Goal: Task Accomplishment & Management: Manage account settings

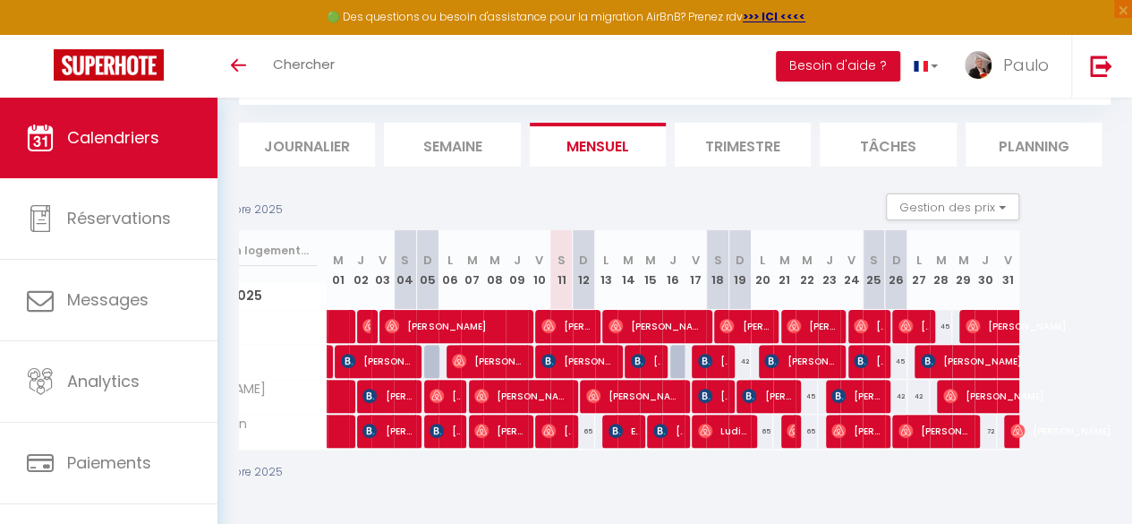
scroll to position [0, 107]
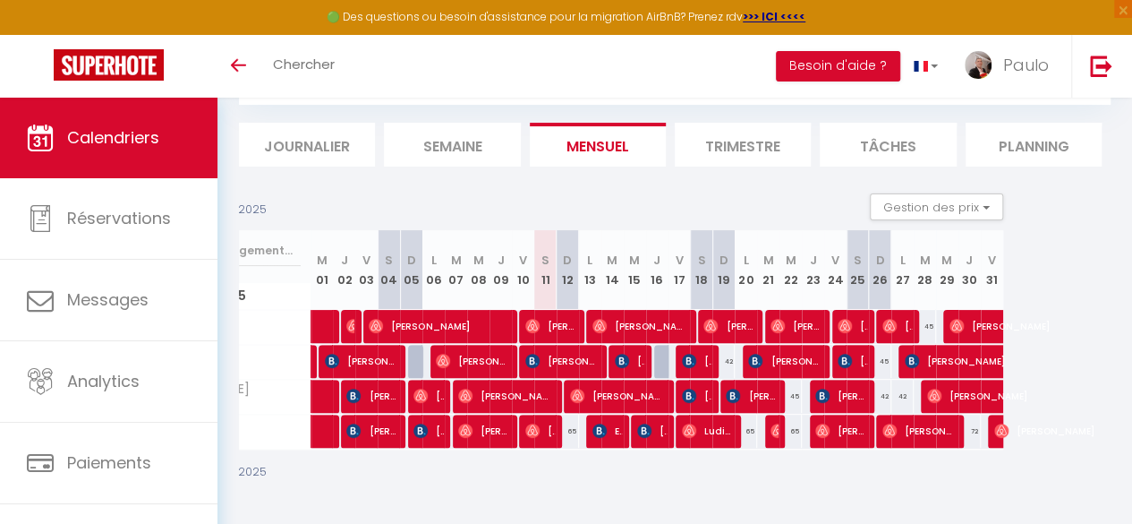
click at [567, 418] on div "65" at bounding box center [568, 430] width 22 height 33
type input "65"
type input "Dim 12 Octobre 2025"
type input "Lun 13 Octobre 2025"
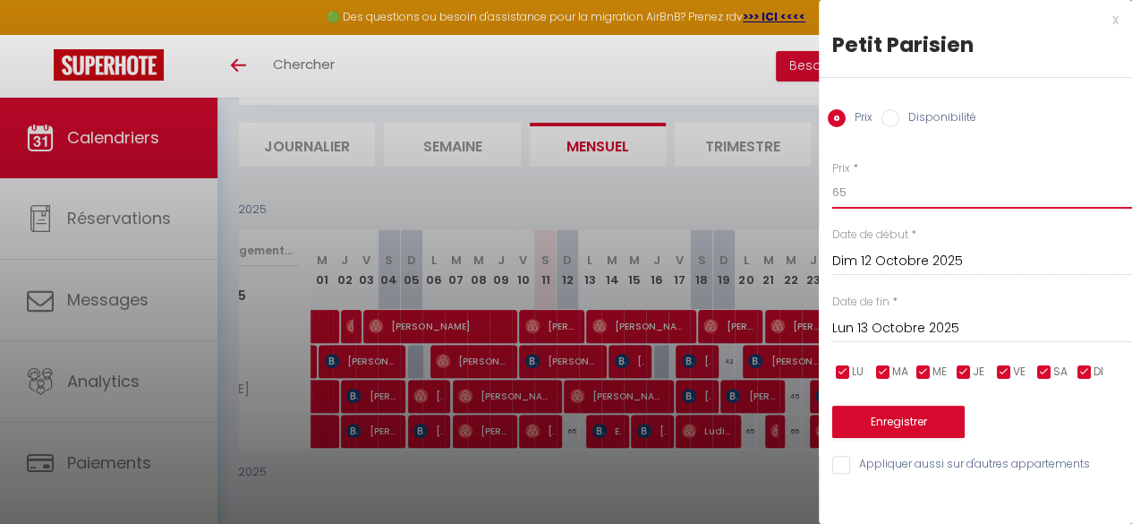
click at [854, 194] on input "65" at bounding box center [982, 192] width 300 height 32
type input "6"
type input "'("
click at [880, 415] on button "Enregistrer" at bounding box center [898, 421] width 132 height 32
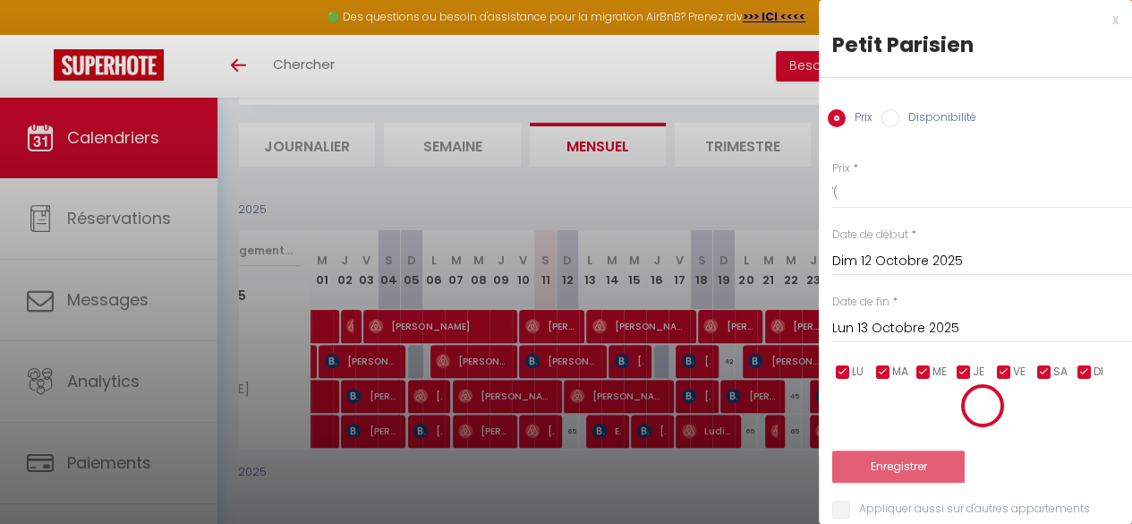
scroll to position [109, 0]
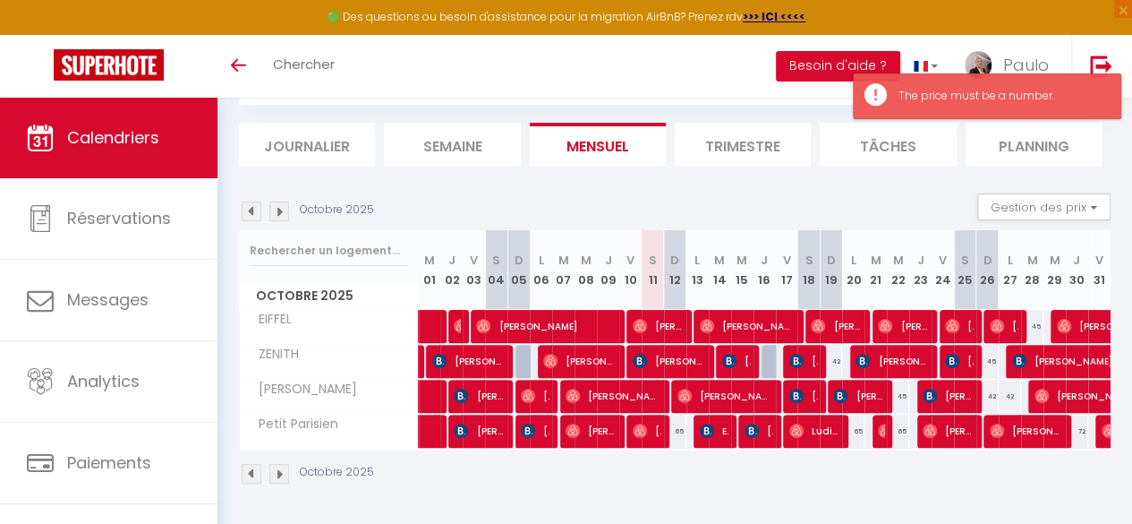
click at [676, 416] on div "65" at bounding box center [675, 430] width 22 height 33
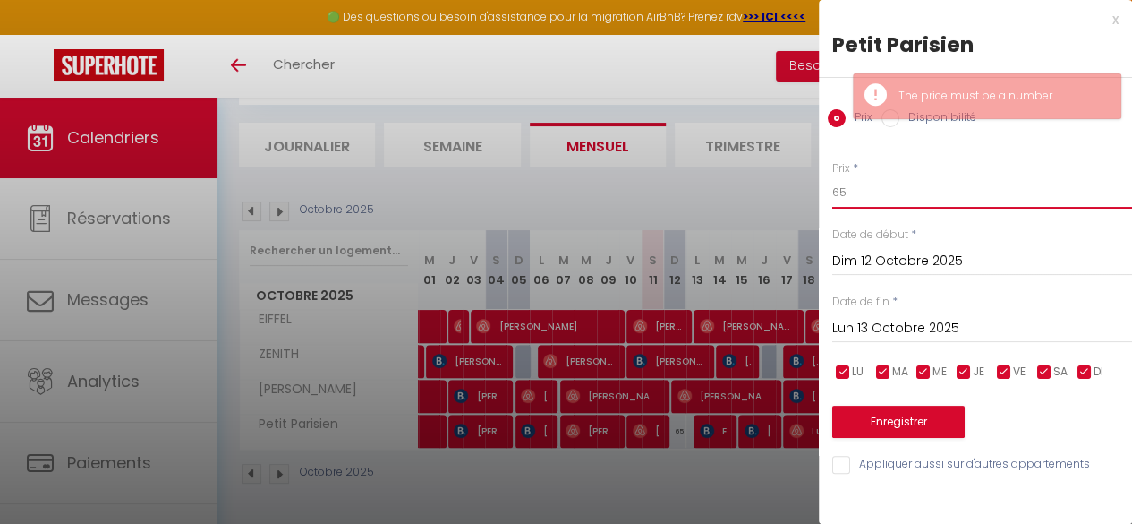
click at [851, 182] on input "65" at bounding box center [982, 192] width 300 height 32
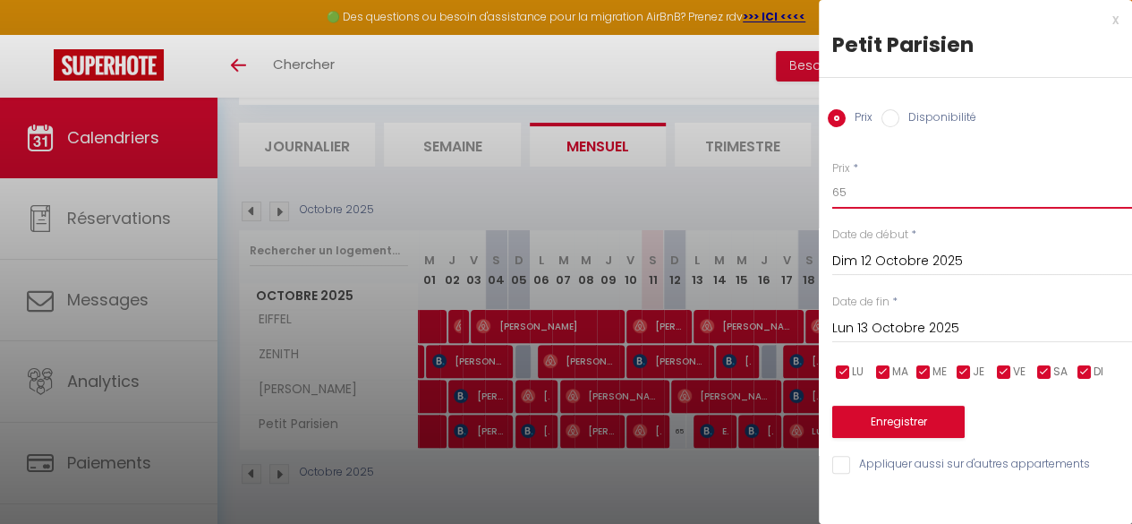
type input "6"
type input "45"
click at [918, 425] on button "Enregistrer" at bounding box center [898, 421] width 132 height 32
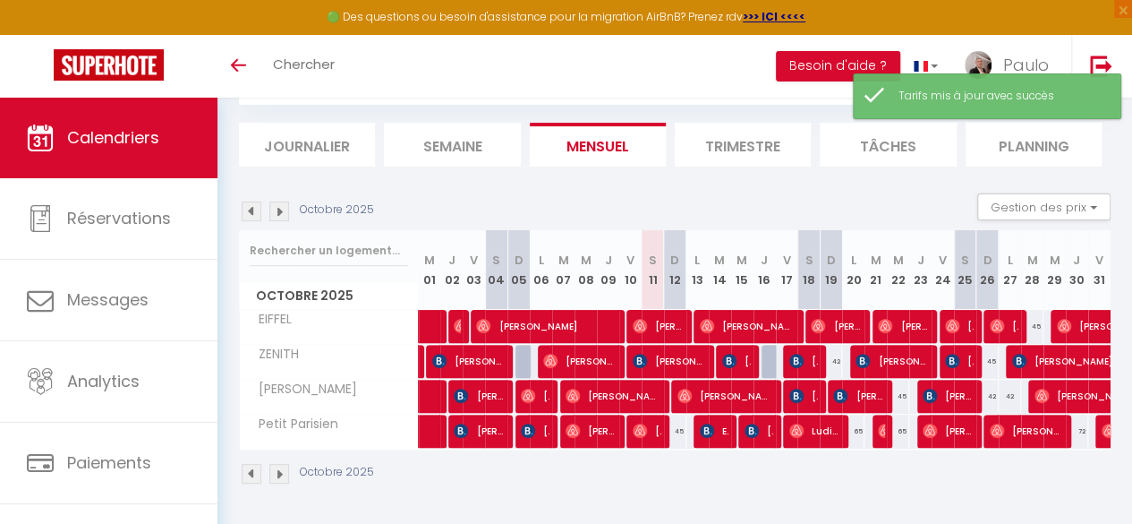
click at [850, 418] on div "65" at bounding box center [853, 430] width 22 height 33
type input "65"
type input "Lun 20 Octobre 2025"
type input "[DATE] Octobre 2025"
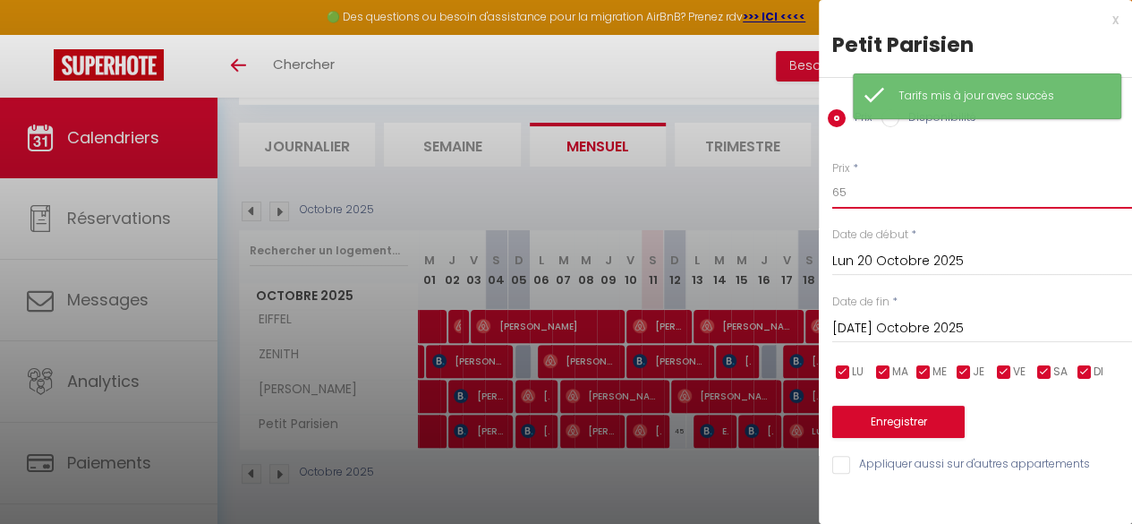
click at [850, 189] on input "65" at bounding box center [982, 192] width 300 height 32
type input "6"
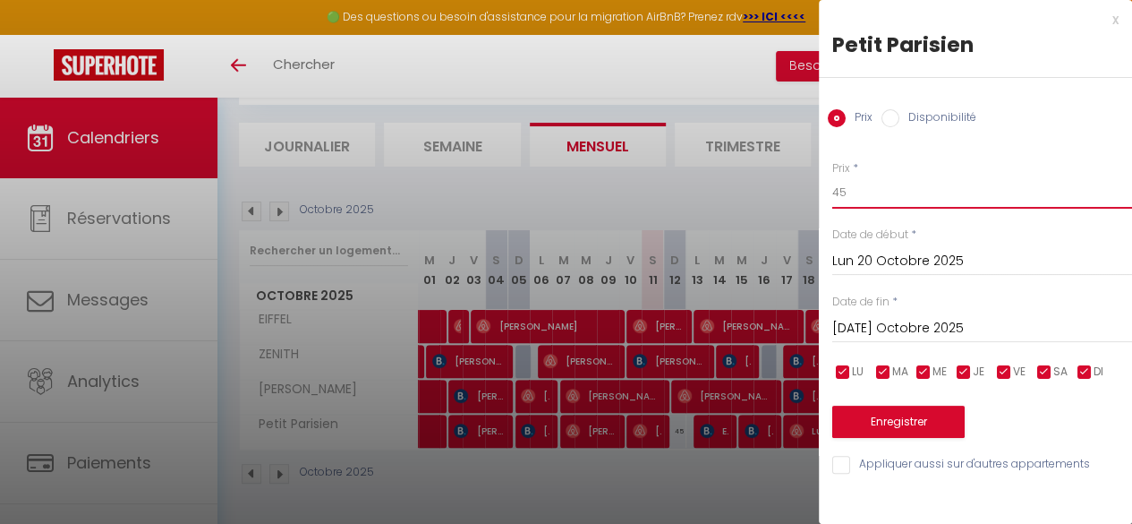
type input "45"
click at [925, 414] on button "Enregistrer" at bounding box center [898, 421] width 132 height 32
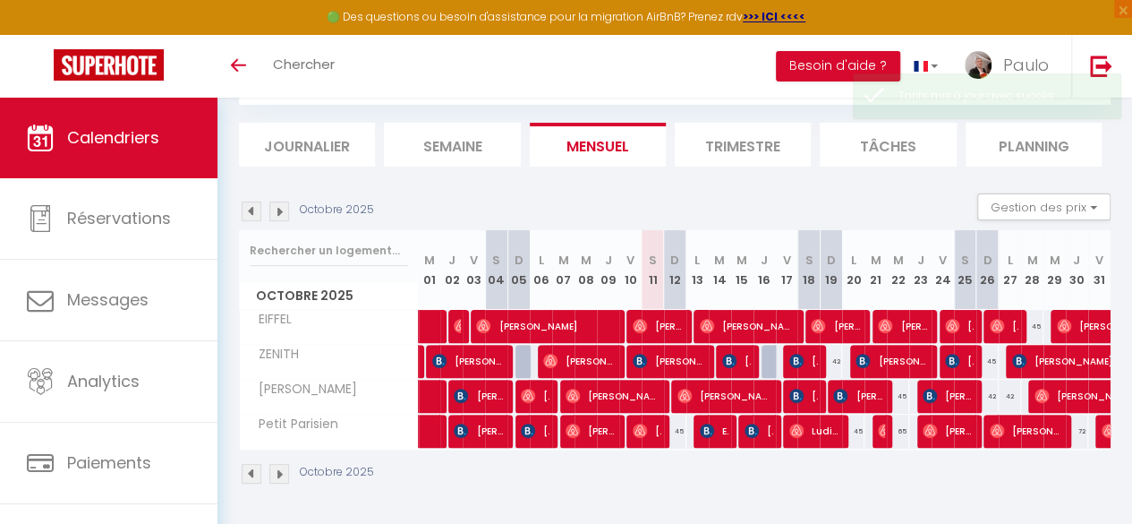
click at [676, 415] on div "45" at bounding box center [675, 430] width 22 height 33
type input "45"
type input "Dim 12 Octobre 2025"
type input "Lun 13 Octobre 2025"
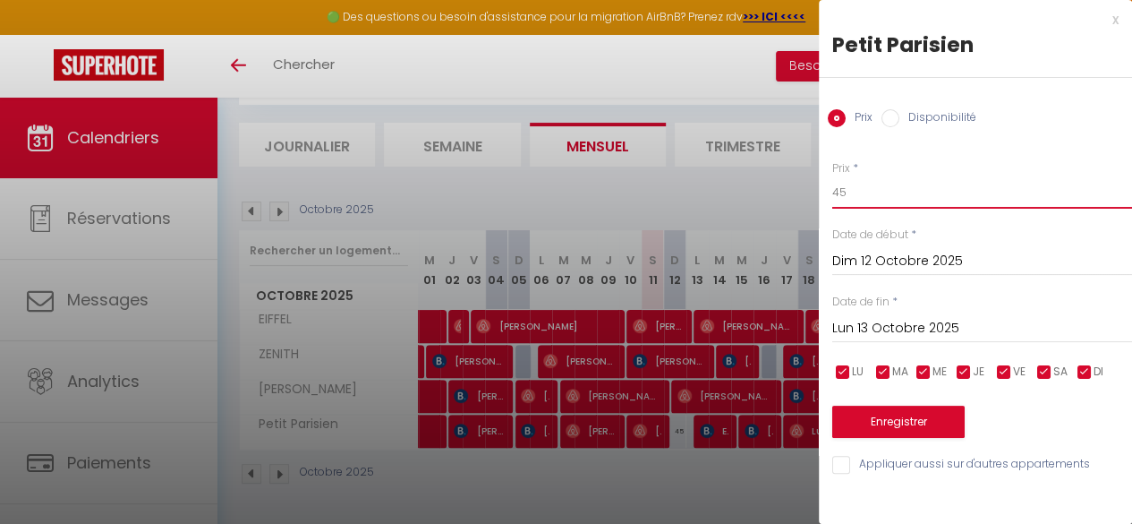
click at [846, 191] on input "45" at bounding box center [982, 192] width 300 height 32
type input "48"
click at [880, 409] on button "Enregistrer" at bounding box center [898, 421] width 132 height 32
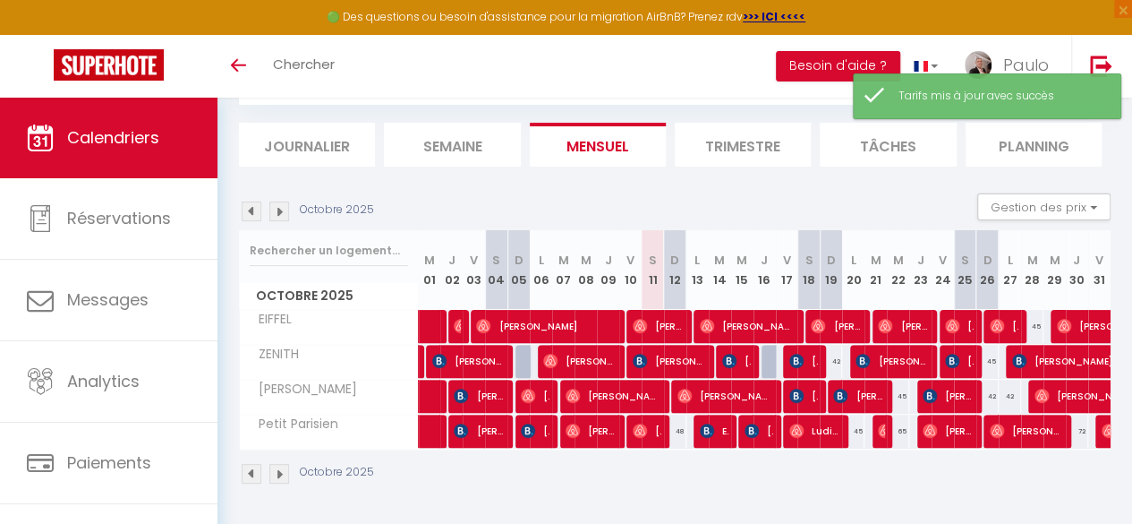
click at [851, 416] on div "45" at bounding box center [853, 430] width 22 height 33
type input "45"
type input "Lun 20 Octobre 2025"
type input "[DATE] Octobre 2025"
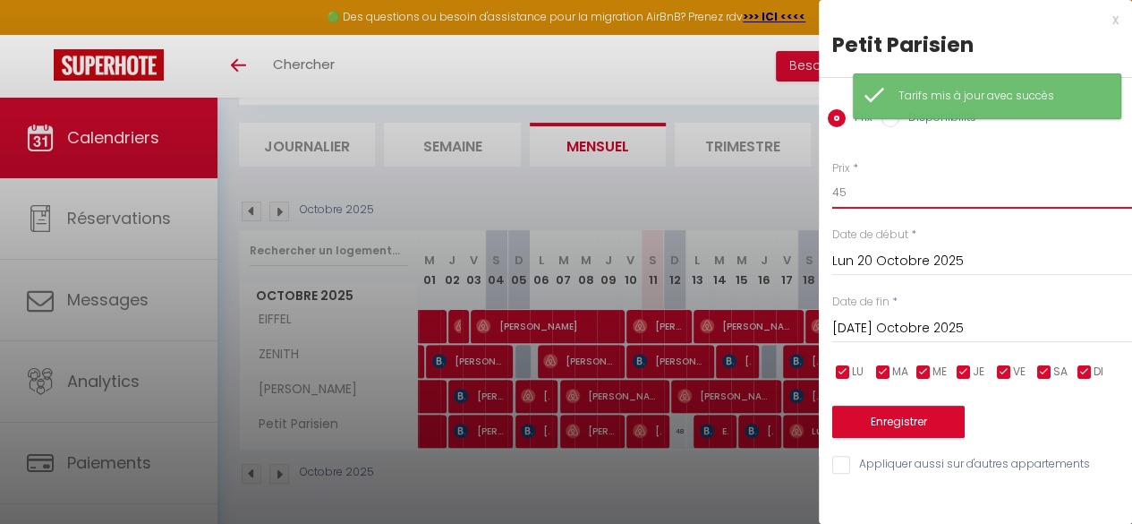
click at [871, 198] on input "45" at bounding box center [982, 192] width 300 height 32
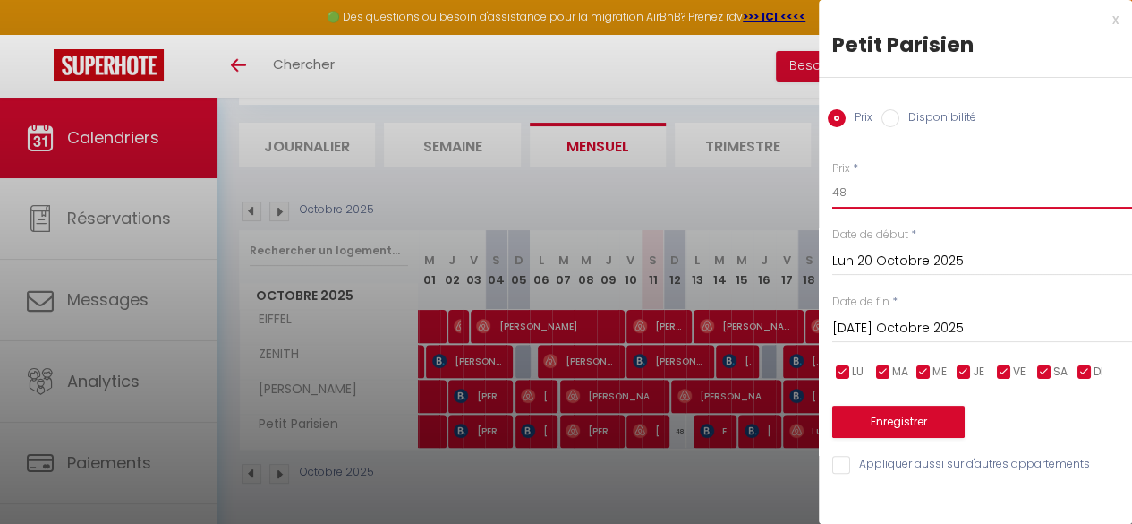
type input "48"
click at [904, 414] on button "Enregistrer" at bounding box center [898, 421] width 132 height 32
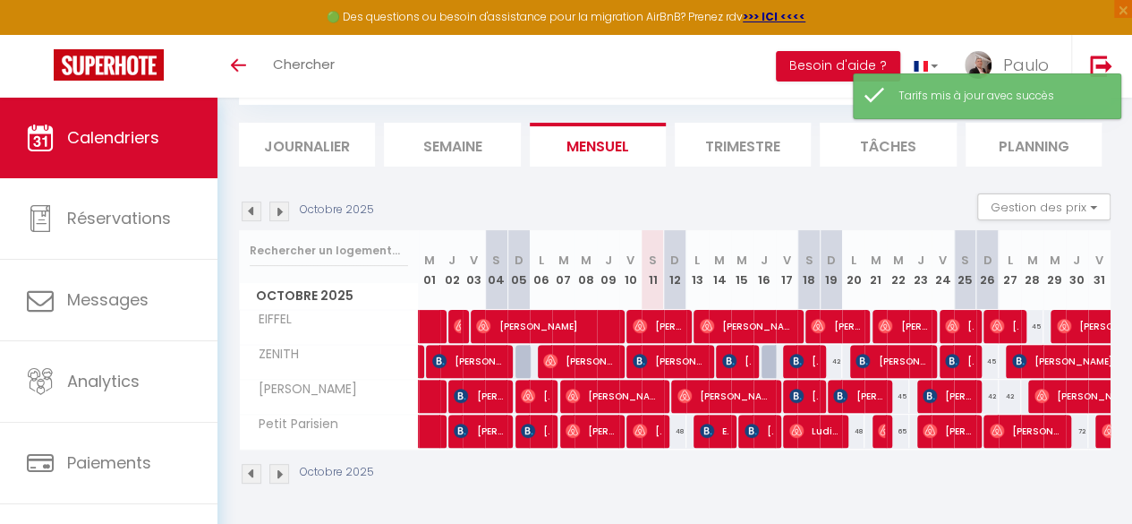
click at [890, 419] on div "65" at bounding box center [898, 430] width 22 height 33
type input "65"
type input "Mer 22 Octobre 2025"
type input "Jeu 23 Octobre 2025"
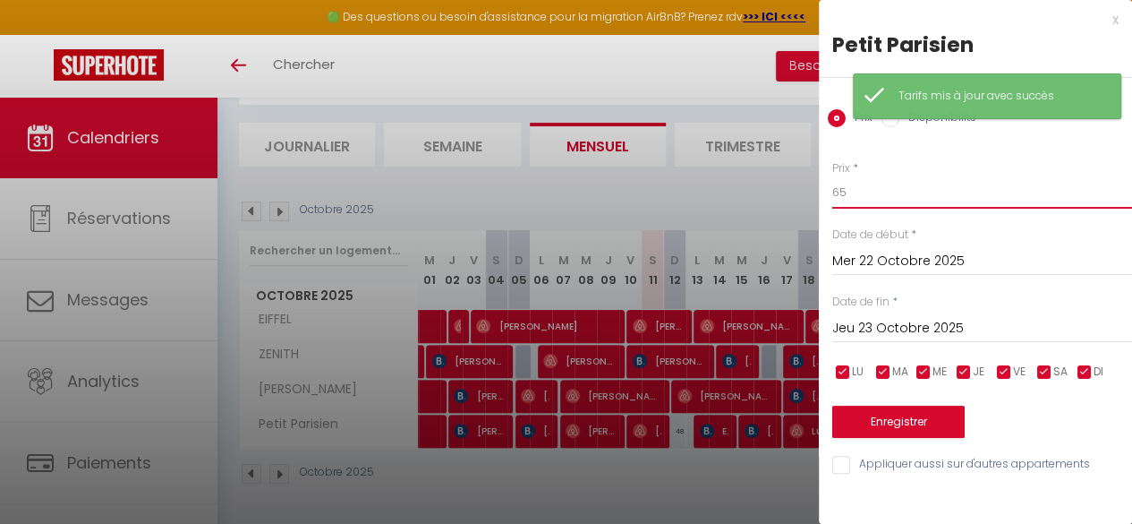
click at [848, 198] on input "65" at bounding box center [982, 192] width 300 height 32
type input "6"
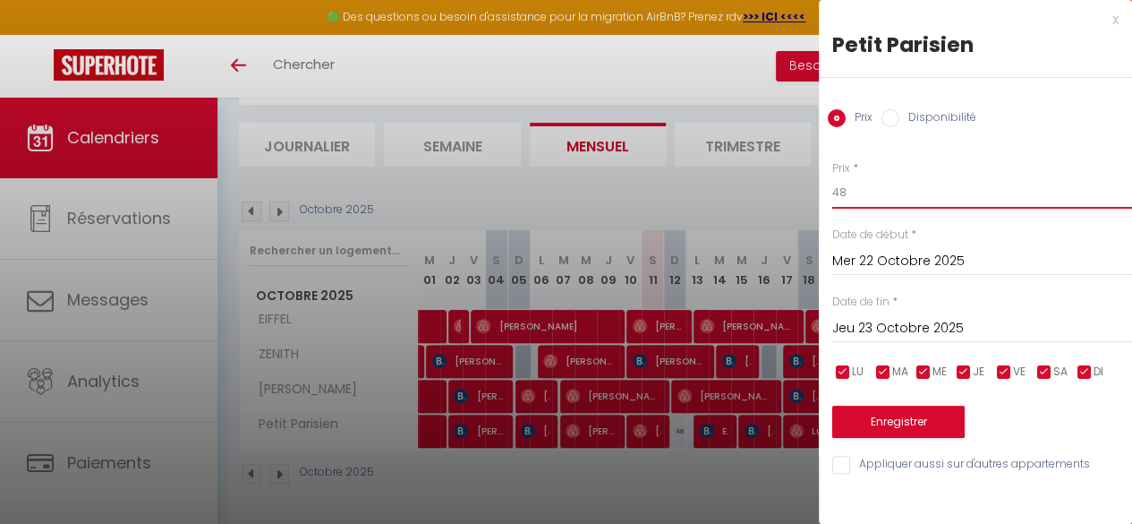
type input "48"
click at [941, 416] on button "Enregistrer" at bounding box center [898, 421] width 132 height 32
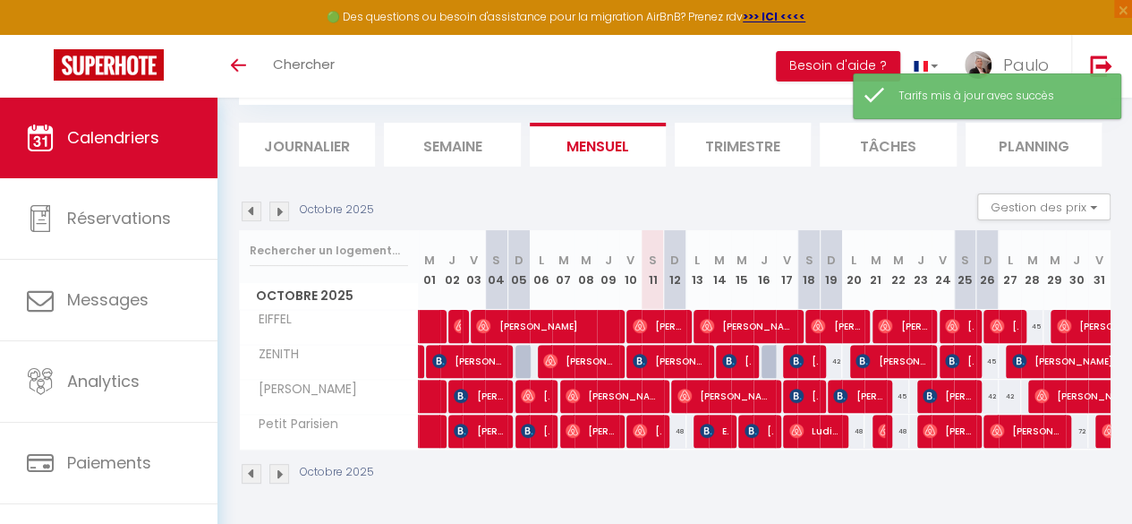
click at [1066, 421] on div "72" at bounding box center [1077, 430] width 22 height 33
type input "72"
type input "Jeu 30 Octobre 2025"
type input "Ven 31 Octobre 2025"
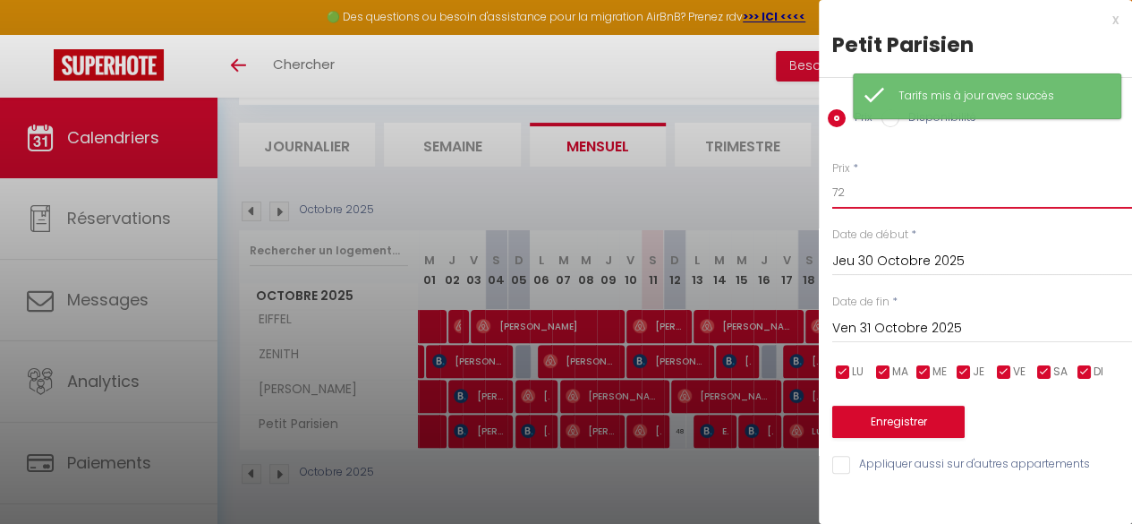
click at [848, 192] on input "72" at bounding box center [982, 192] width 300 height 32
type input "7"
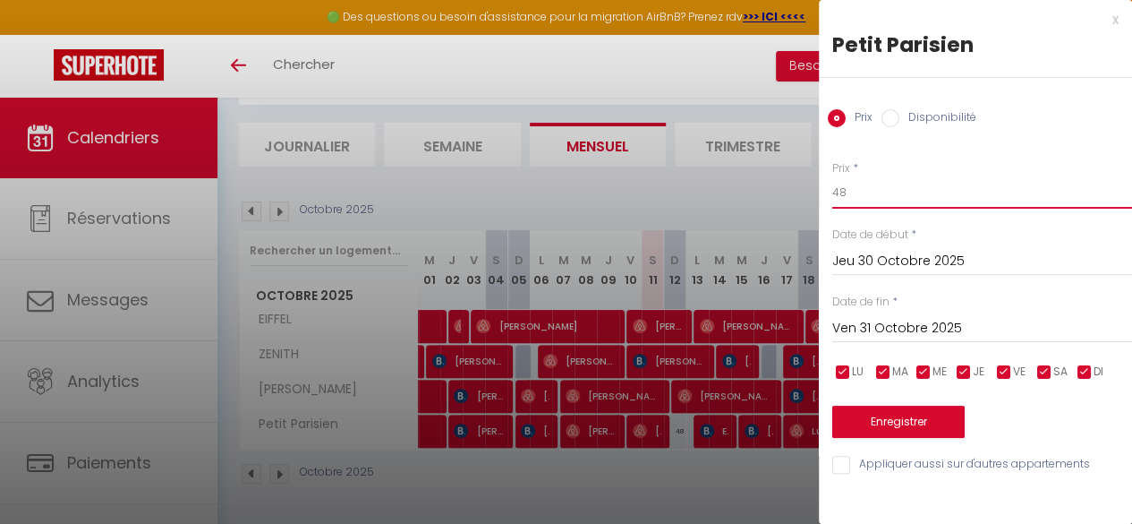
type input "48"
click at [911, 414] on button "Enregistrer" at bounding box center [898, 421] width 132 height 32
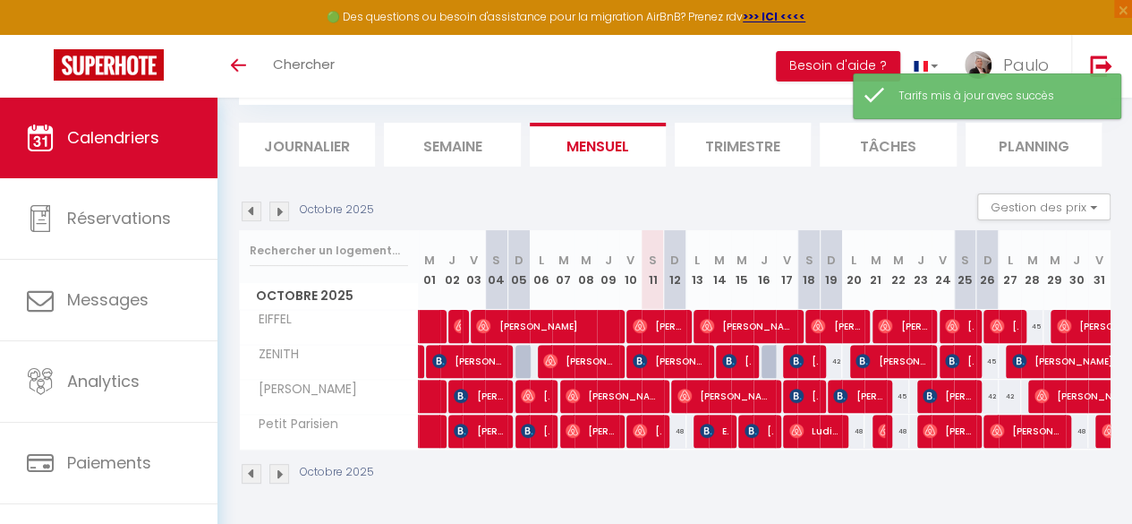
click at [722, 141] on li "Trimestre" at bounding box center [743, 145] width 136 height 44
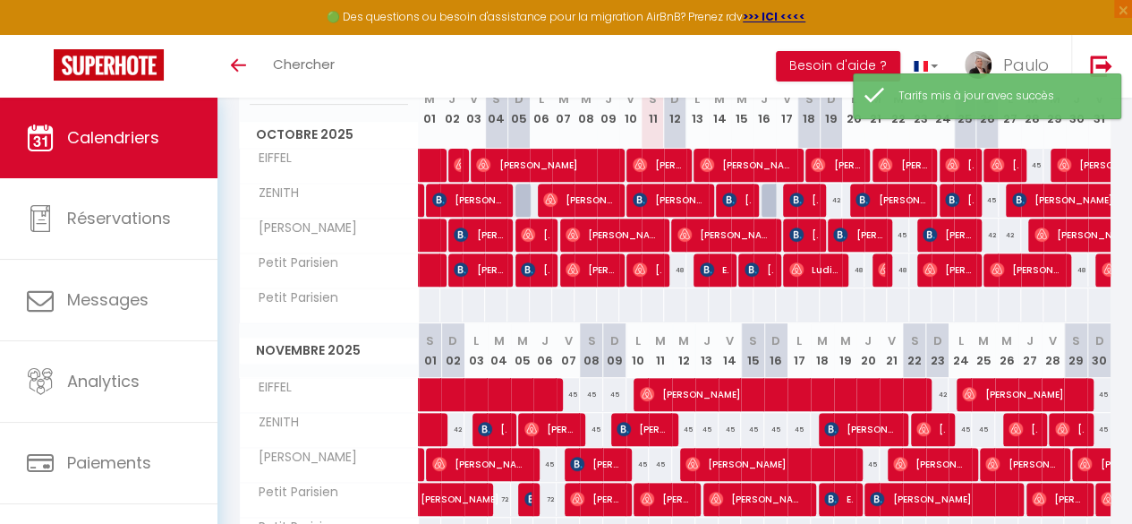
scroll to position [288, 0]
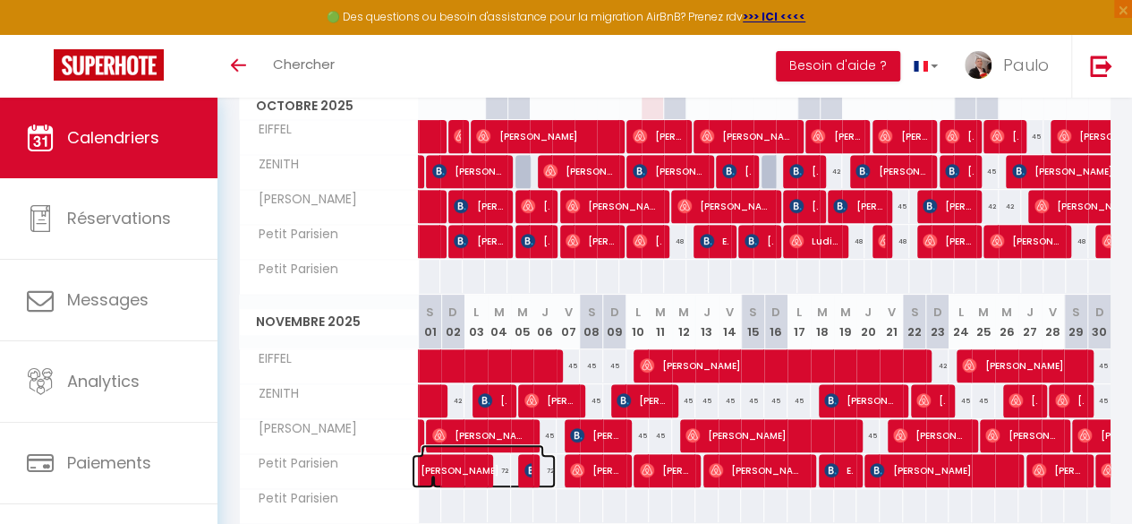
click at [501, 465] on span "[PERSON_NAME]" at bounding box center [483, 461] width 124 height 34
select select "OK"
select select "0"
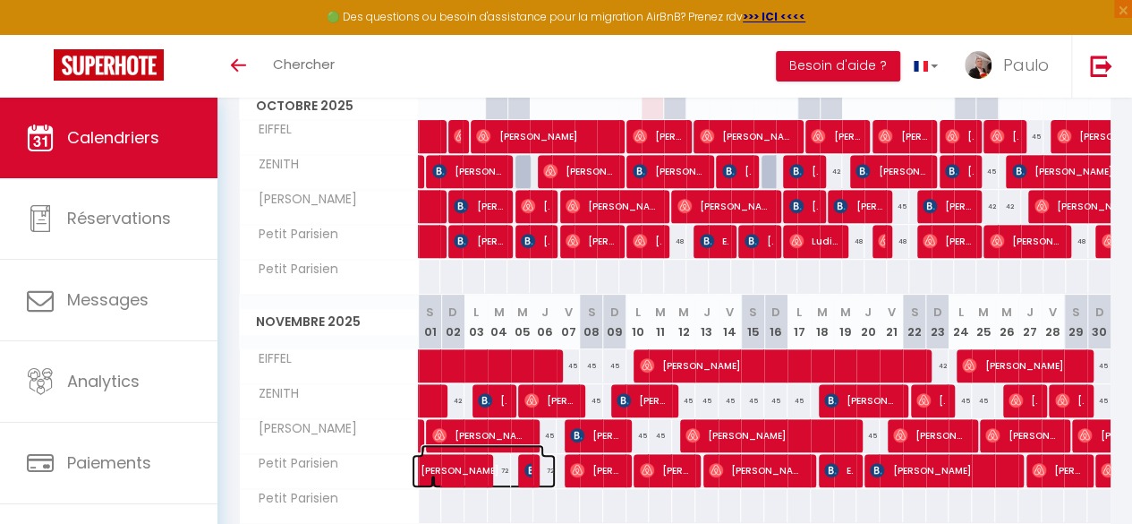
select select "1"
select select
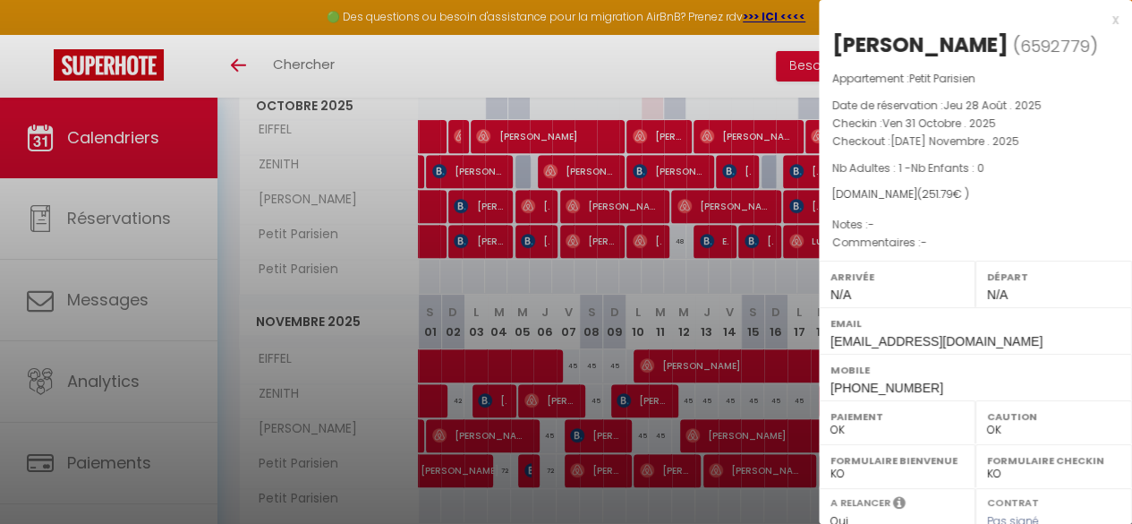
click at [507, 470] on div at bounding box center [566, 262] width 1132 height 524
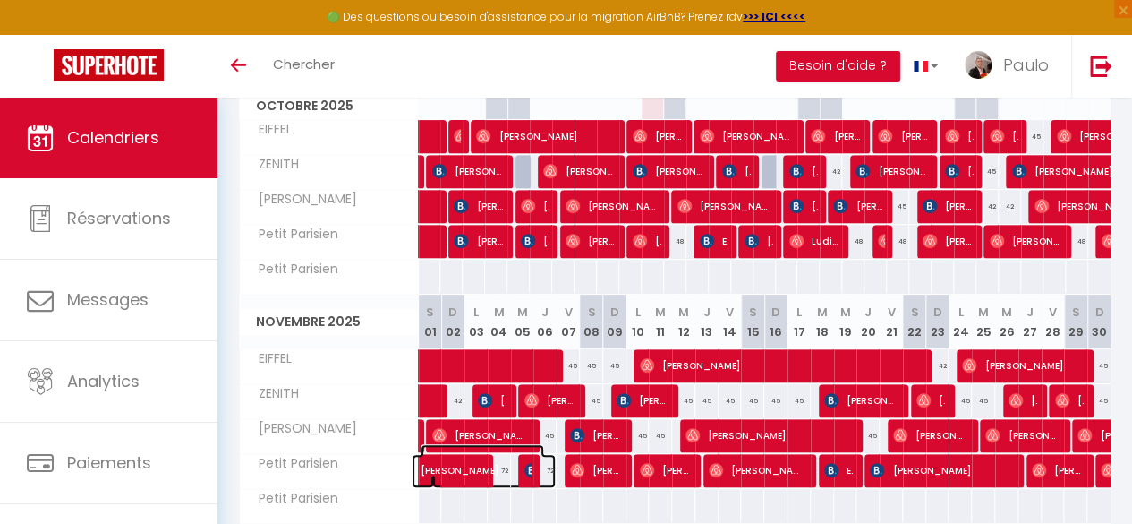
click at [507, 463] on span "[PERSON_NAME]" at bounding box center [483, 461] width 124 height 34
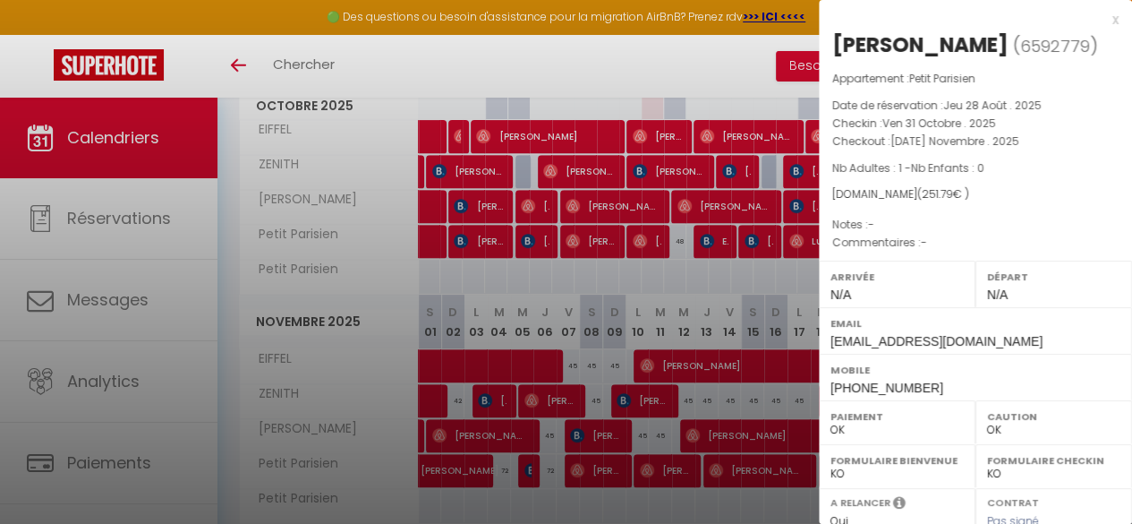
click at [509, 477] on div at bounding box center [566, 262] width 1132 height 524
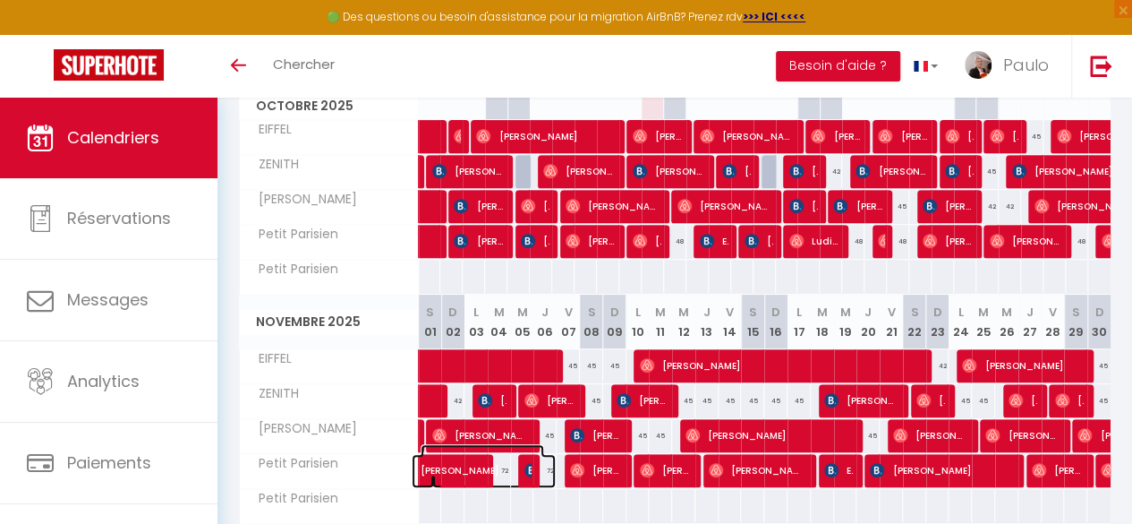
click at [505, 481] on span at bounding box center [494, 471] width 124 height 34
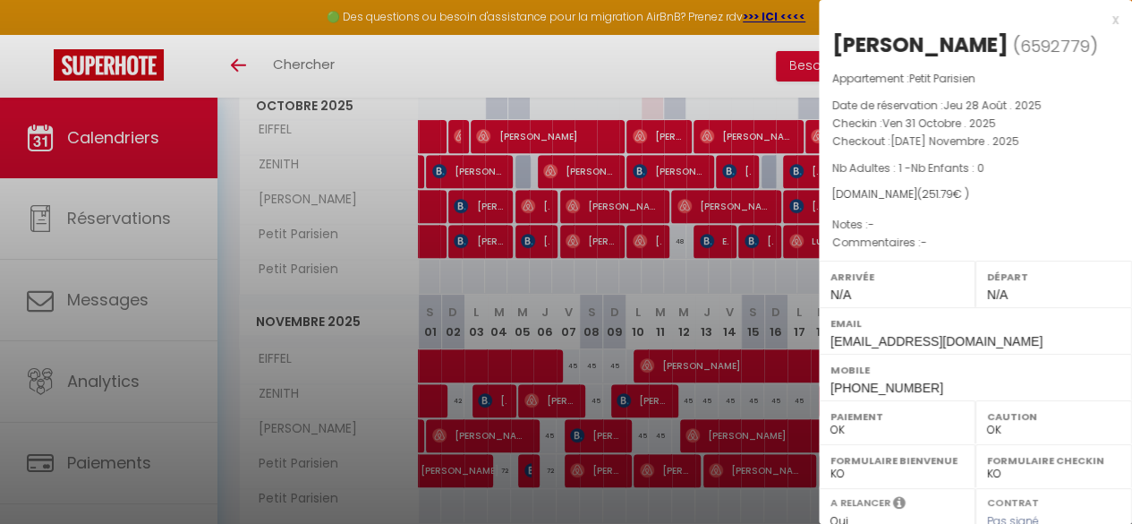
click at [499, 483] on div at bounding box center [566, 262] width 1132 height 524
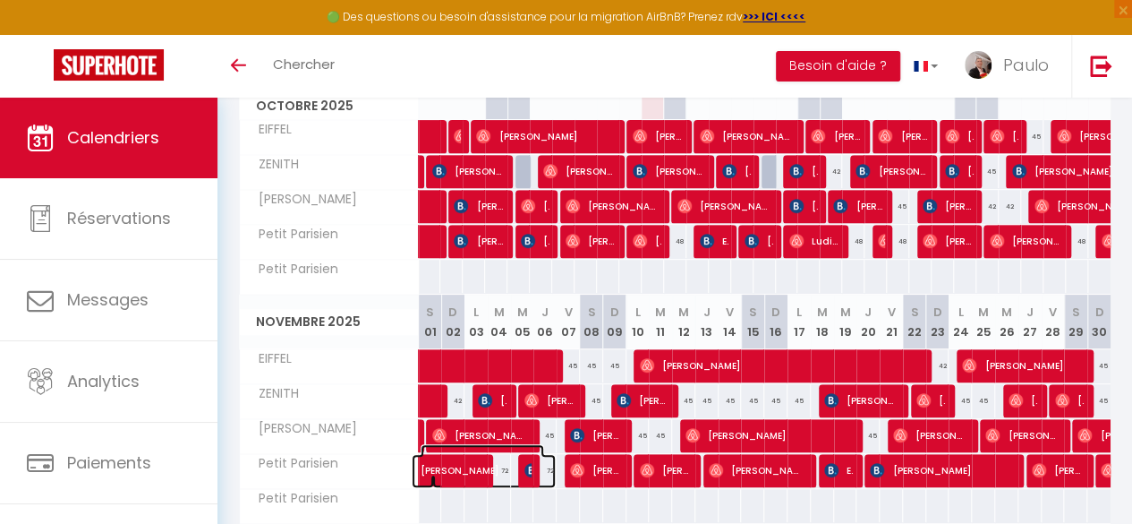
click at [507, 480] on span at bounding box center [494, 471] width 124 height 34
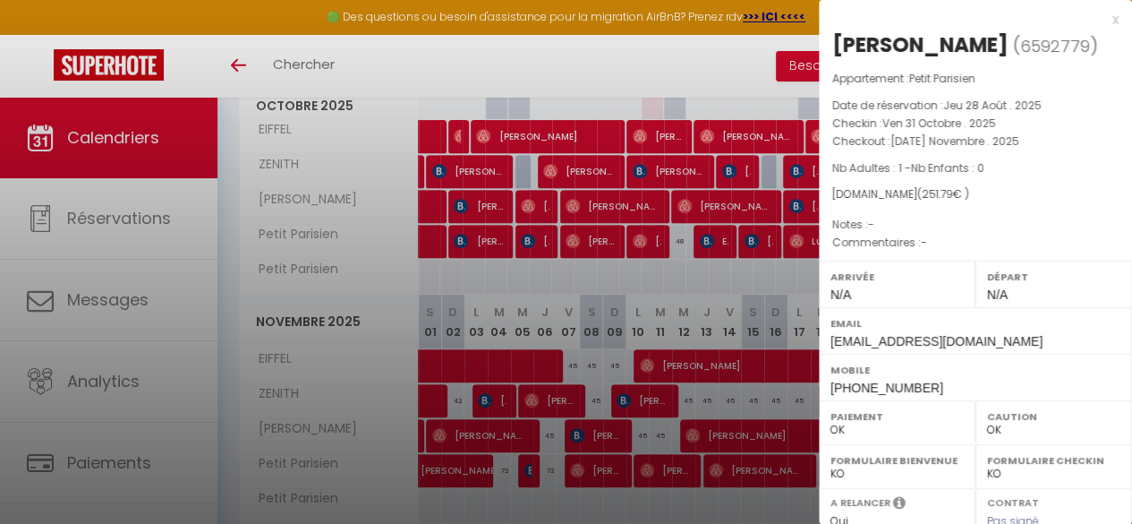
click at [507, 472] on div at bounding box center [566, 262] width 1132 height 524
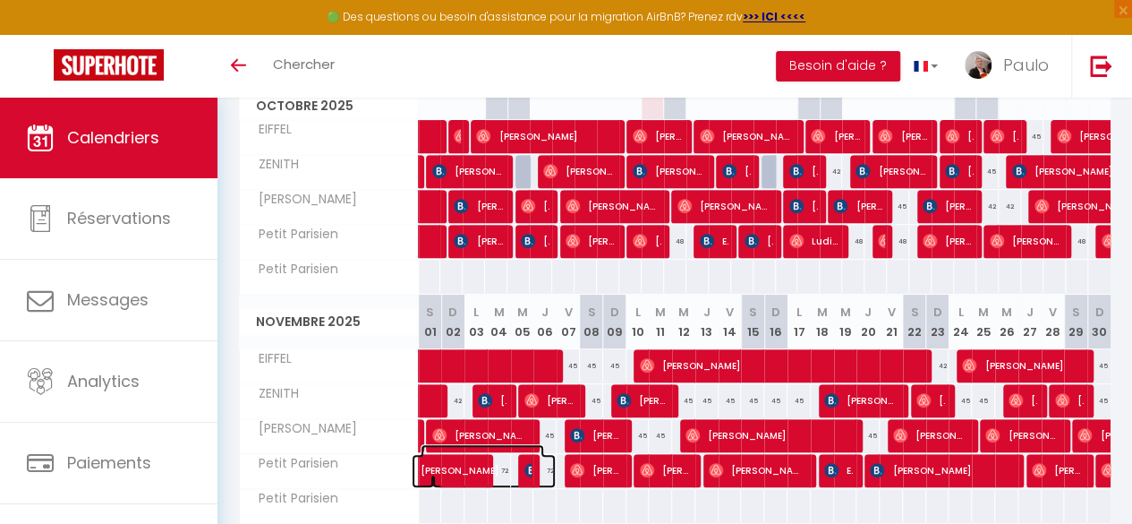
click at [548, 469] on span at bounding box center [494, 471] width 124 height 34
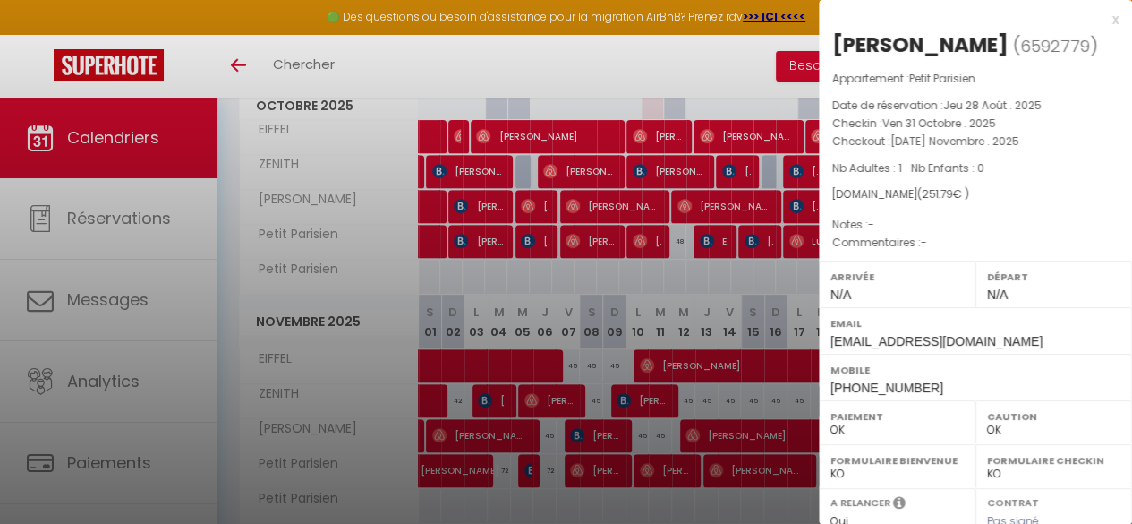
click at [548, 469] on div at bounding box center [566, 262] width 1132 height 524
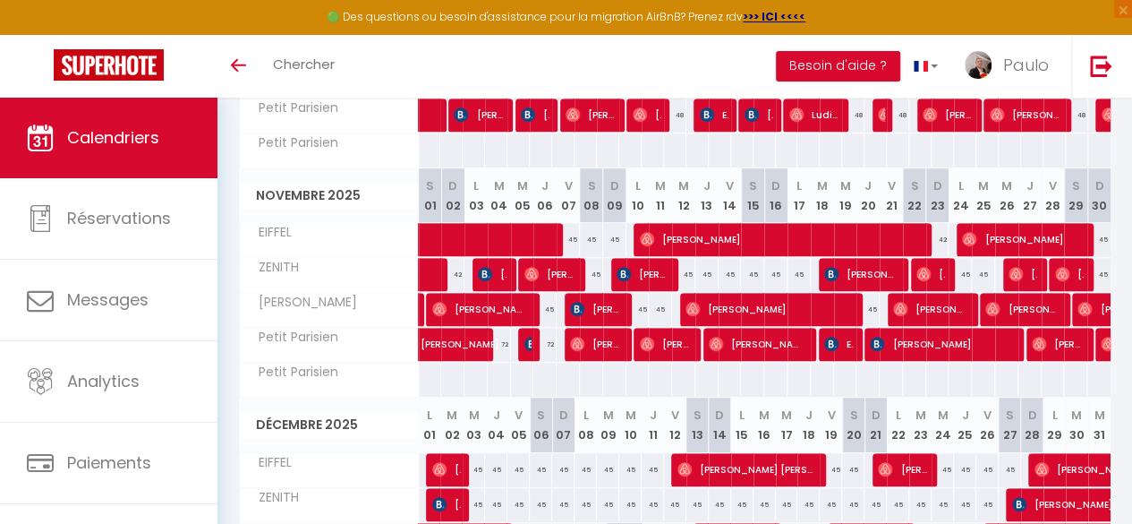
scroll to position [431, 0]
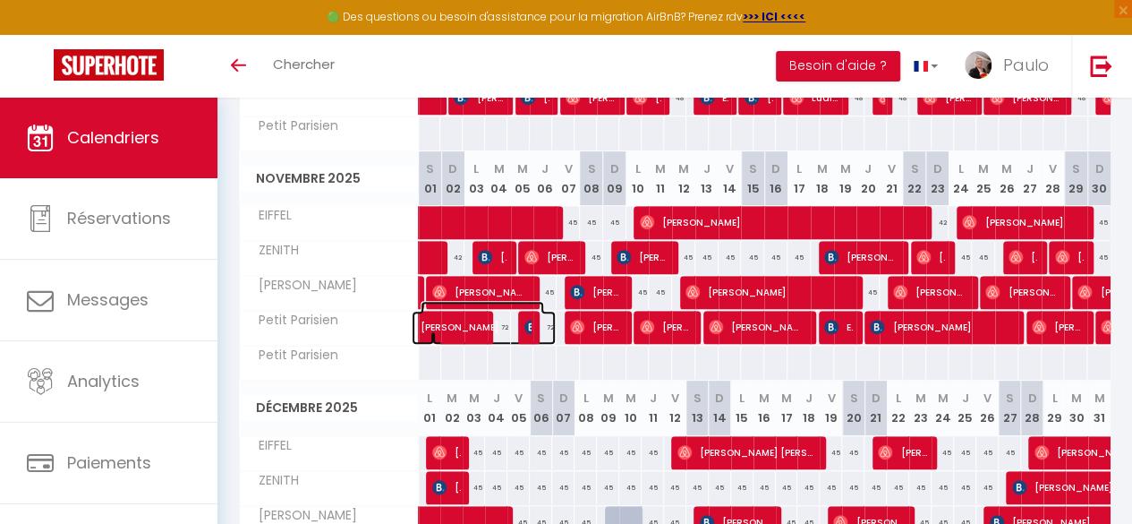
click at [505, 314] on span "[PERSON_NAME]" at bounding box center [483, 318] width 124 height 34
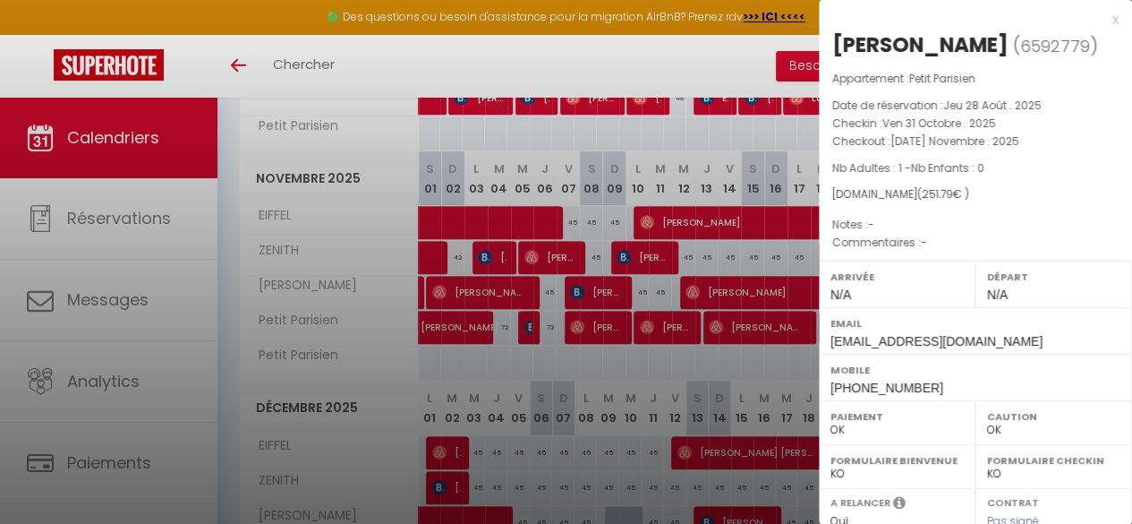
click at [506, 311] on div at bounding box center [566, 262] width 1132 height 524
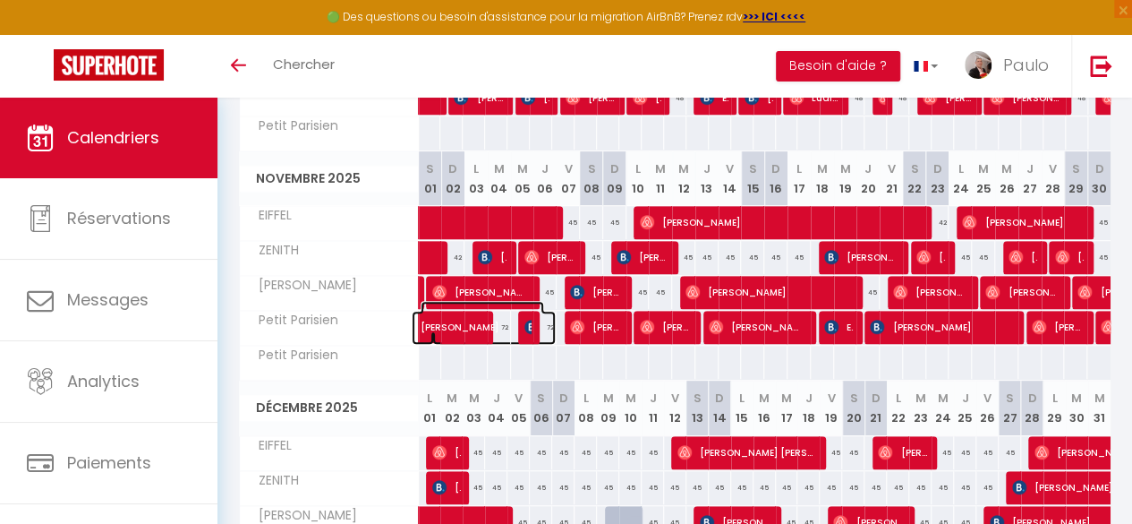
click at [509, 307] on span "[PERSON_NAME]" at bounding box center [483, 318] width 124 height 34
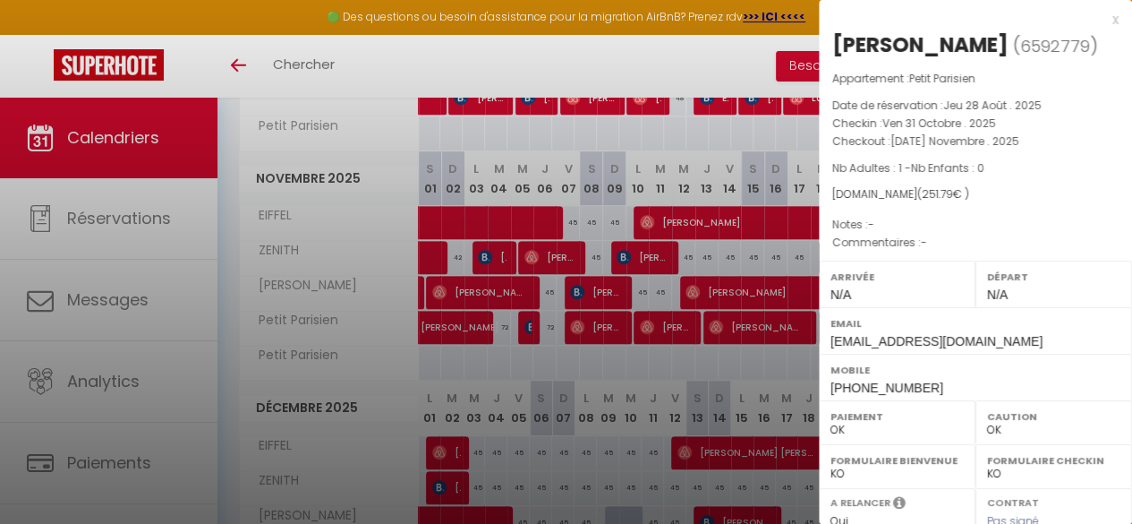
click at [507, 320] on div at bounding box center [566, 262] width 1132 height 524
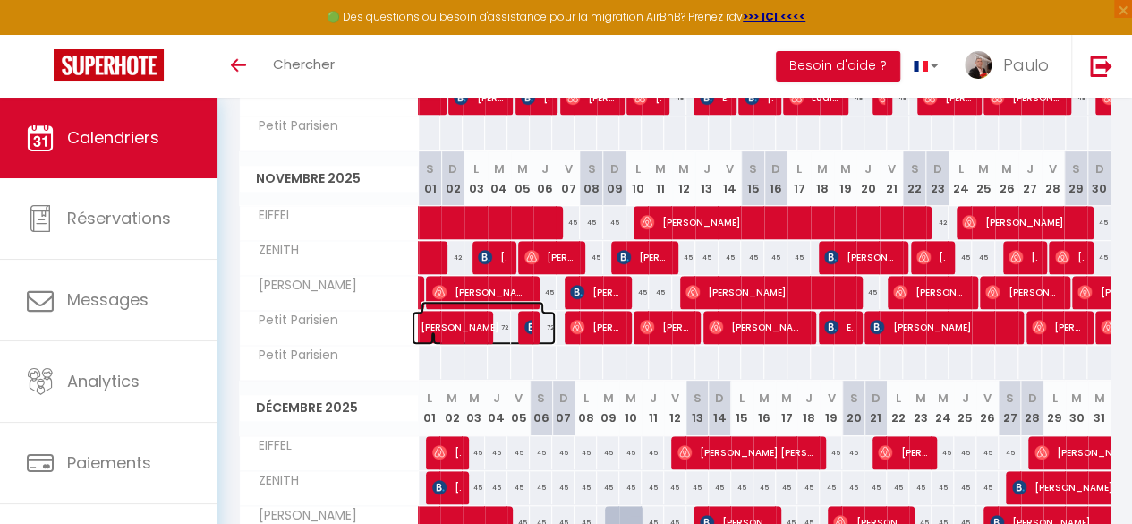
click at [507, 320] on span "[PERSON_NAME]" at bounding box center [483, 318] width 124 height 34
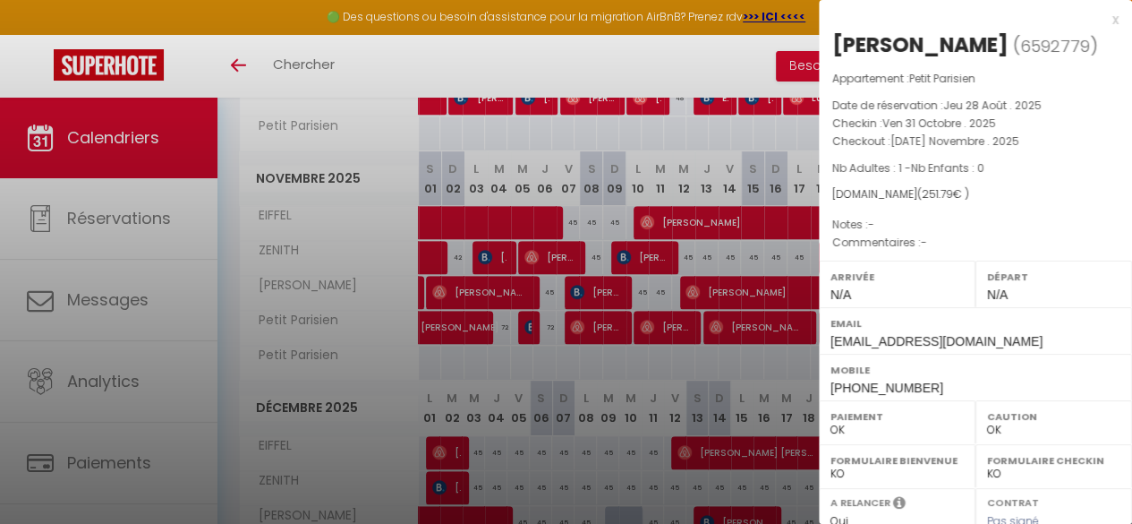
click at [507, 320] on div at bounding box center [566, 262] width 1132 height 524
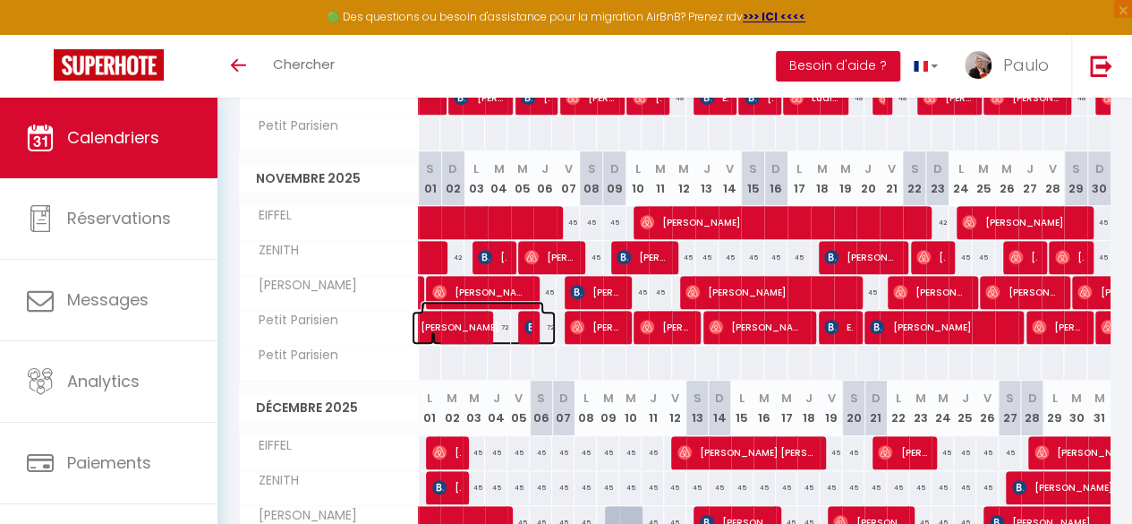
click at [488, 320] on span "[PERSON_NAME]" at bounding box center [483, 318] width 124 height 34
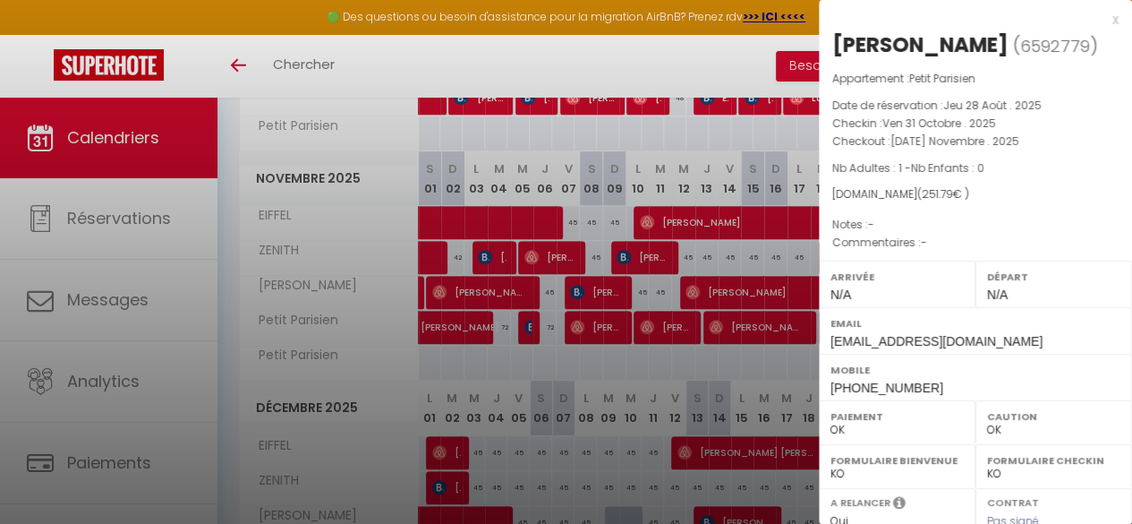
click at [394, 136] on div at bounding box center [566, 262] width 1132 height 524
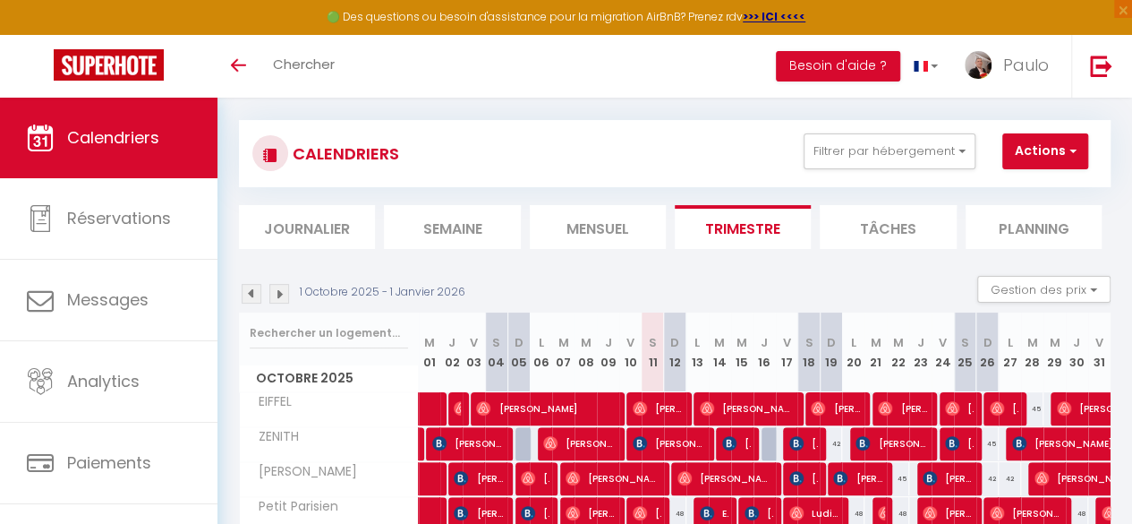
scroll to position [0, 0]
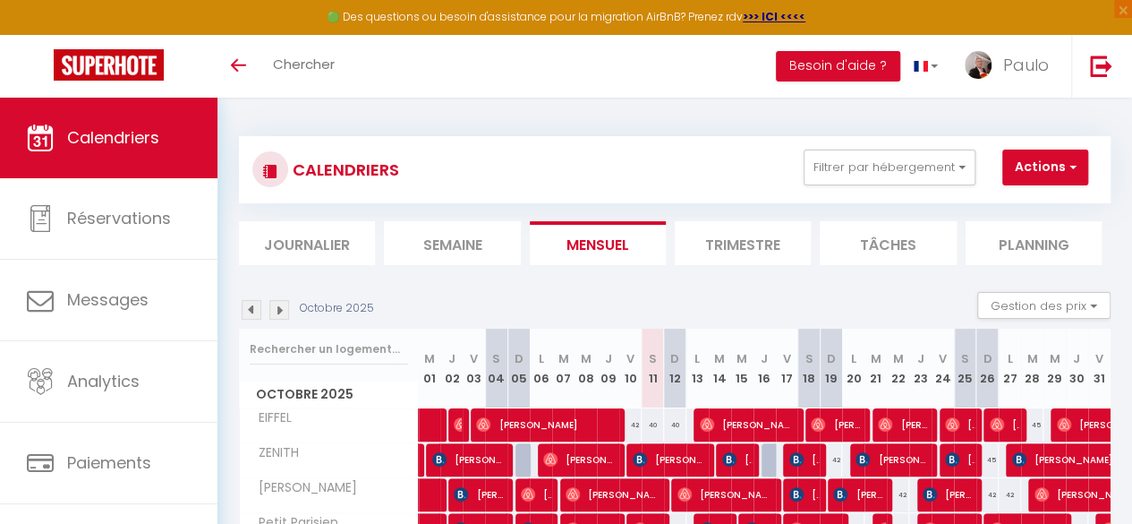
scroll to position [109, 0]
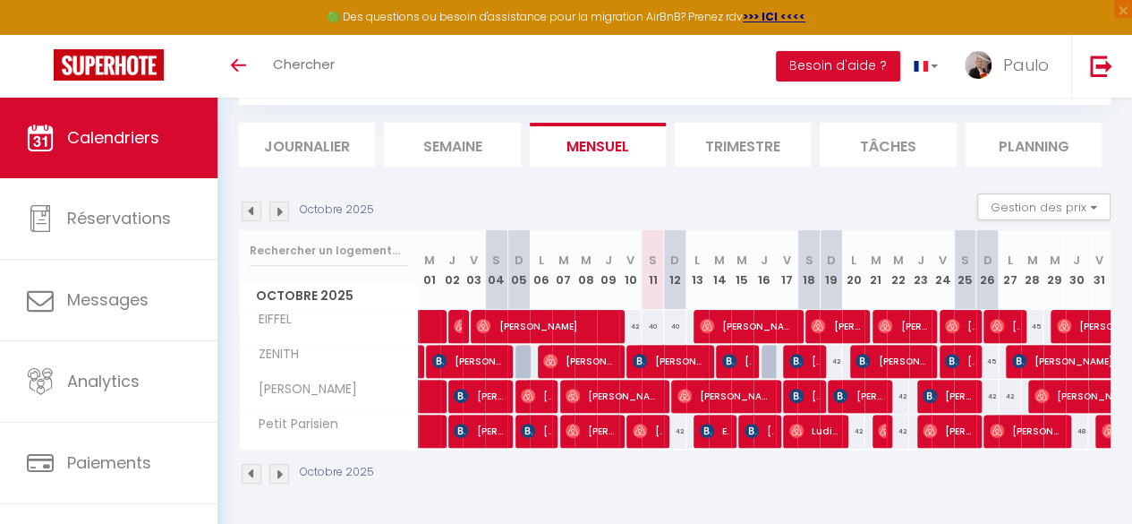
click at [698, 141] on li "Trimestre" at bounding box center [743, 145] width 136 height 44
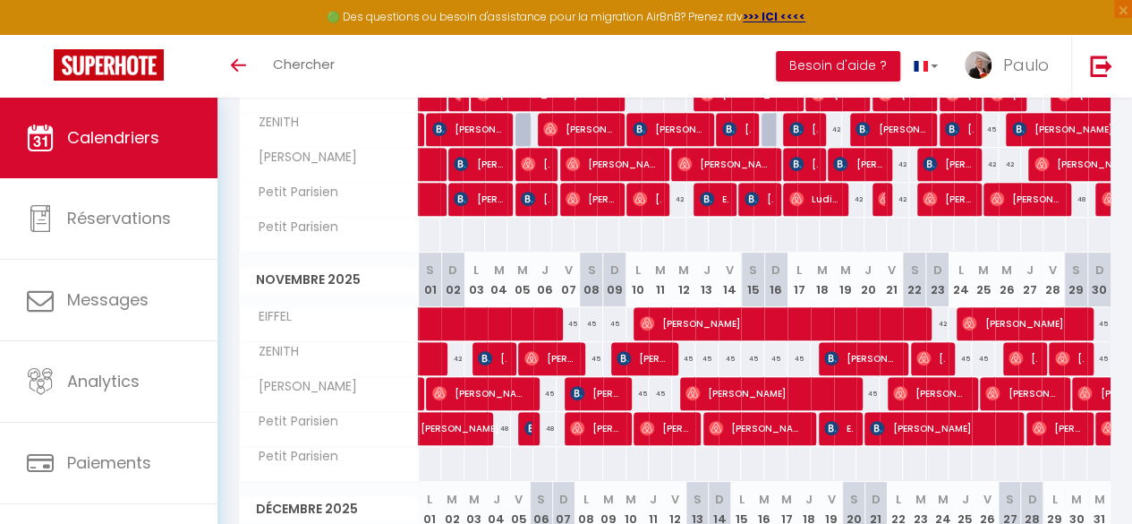
scroll to position [151, 0]
